Goal: Entertainment & Leisure: Consume media (video, audio)

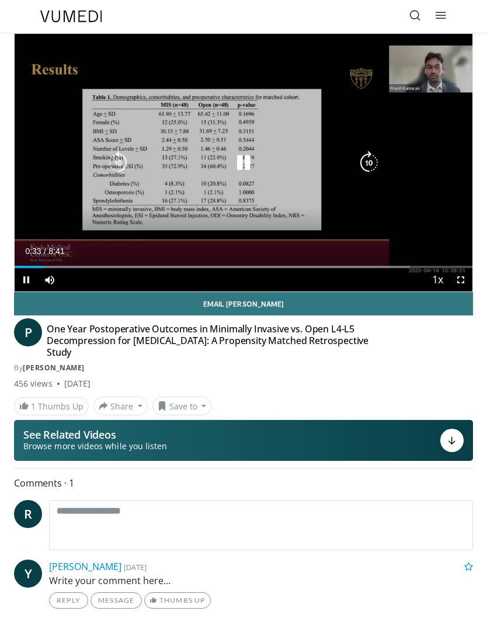
click at [74, 266] on div "Progress Bar" at bounding box center [213, 267] width 396 height 2
click at [128, 268] on div "Progress Bar" at bounding box center [239, 267] width 448 height 2
click at [174, 267] on div "Progress Bar" at bounding box center [244, 267] width 458 height 2
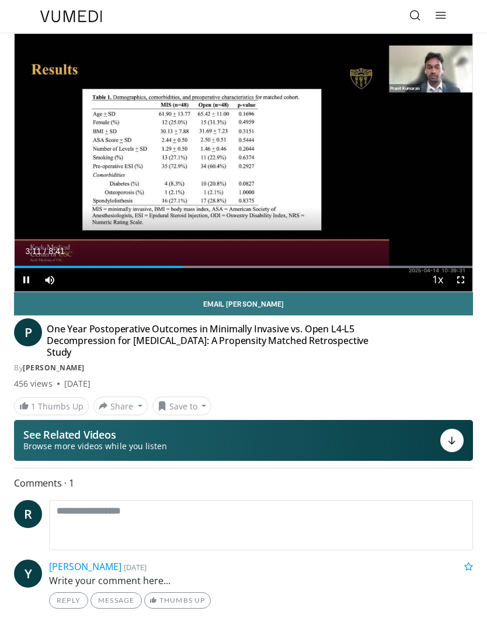
click at [229, 268] on div "Progress Bar" at bounding box center [244, 267] width 458 height 2
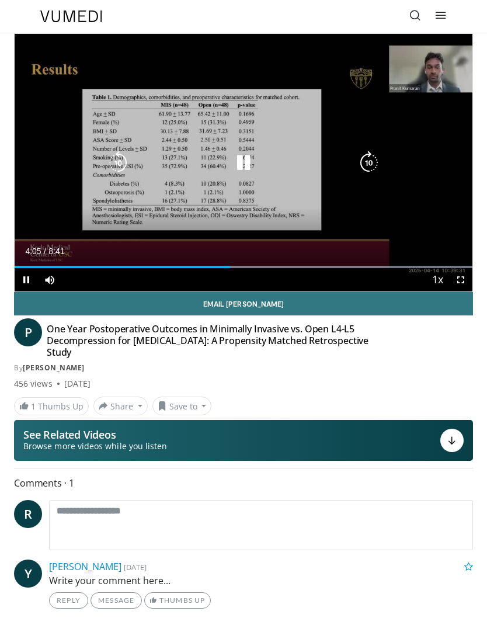
click at [265, 266] on div "Progress Bar" at bounding box center [244, 267] width 458 height 2
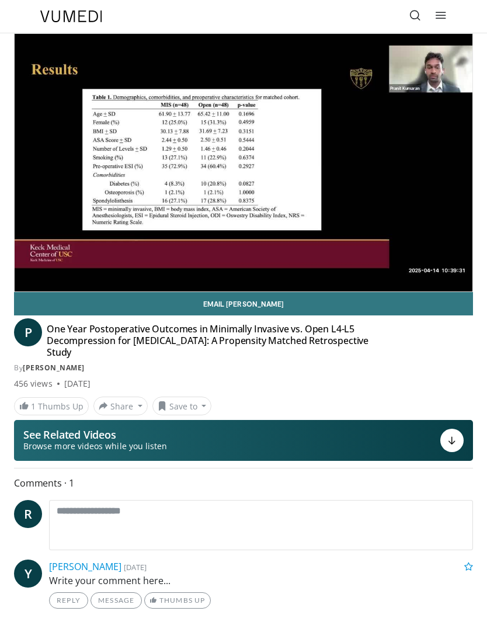
click at [364, 158] on icon "Video Player" at bounding box center [369, 162] width 23 height 23
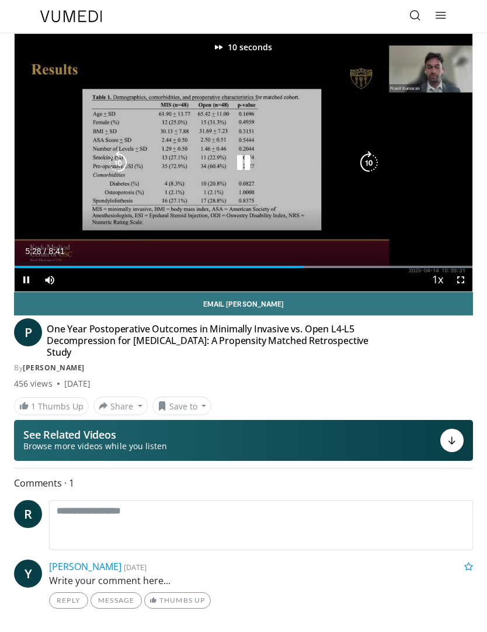
click at [280, 267] on div "Progress Bar" at bounding box center [244, 267] width 458 height 2
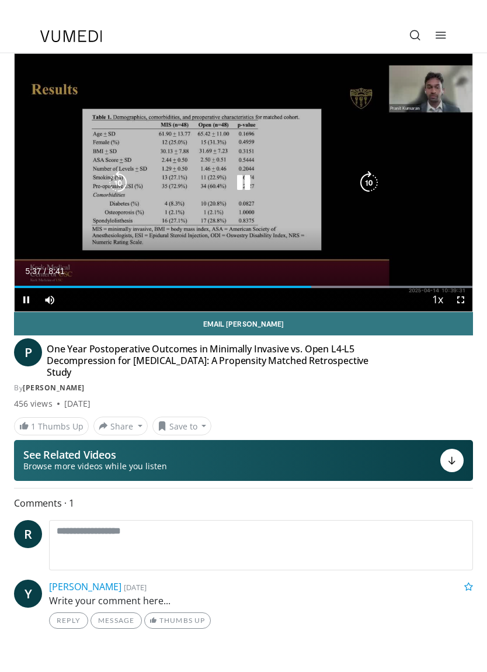
scroll to position [19, 0]
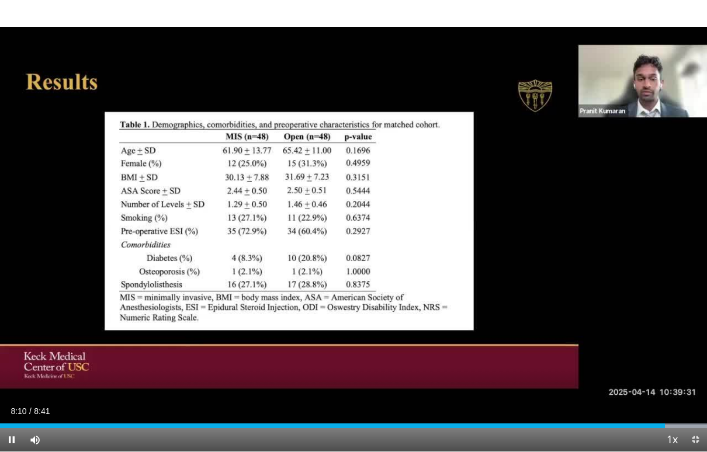
click at [487, 319] on div "10 seconds Tap to unmute" at bounding box center [353, 226] width 707 height 452
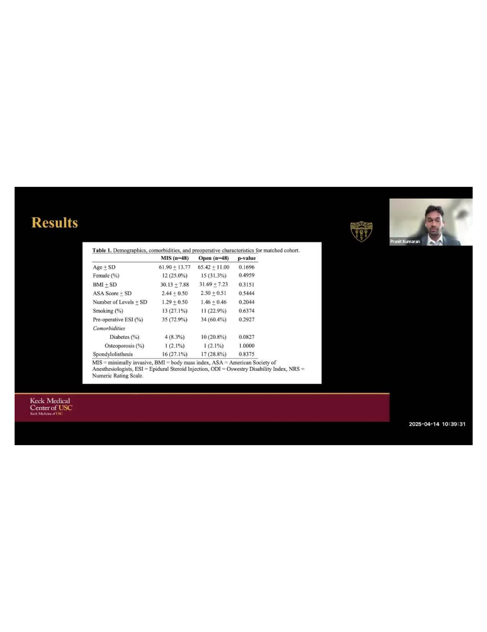
scroll to position [0, 0]
